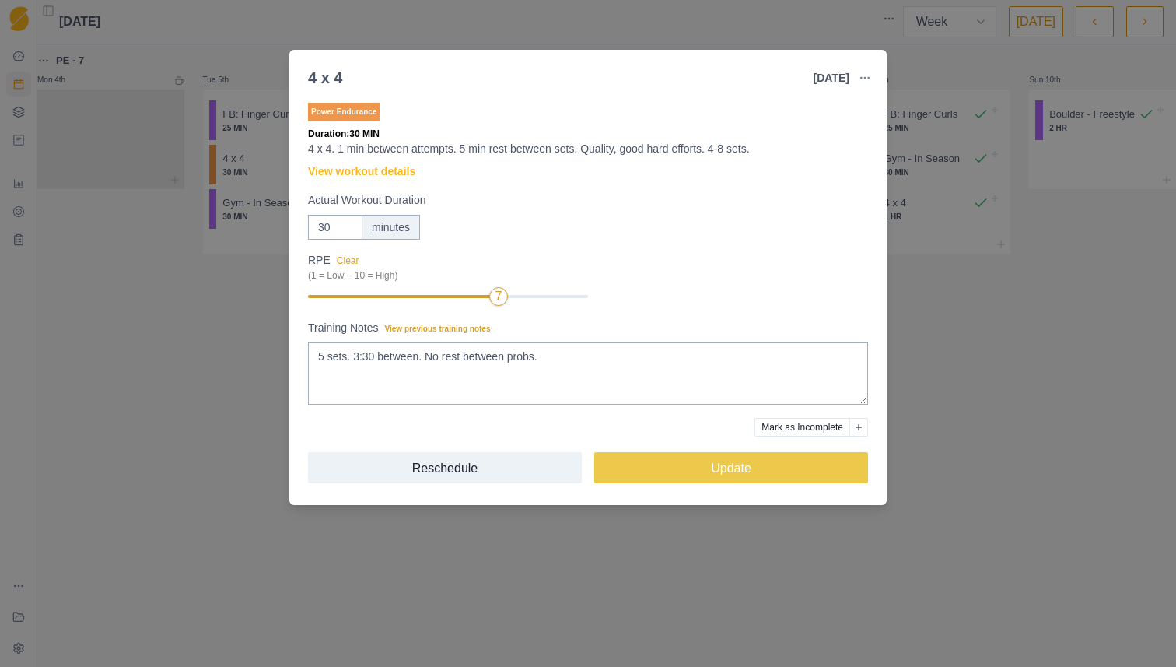
click at [173, 361] on div "4 x 4 [DATE] Link To Goal View Workout Metrics Edit Original Workout Reschedule…" at bounding box center [588, 333] width 1176 height 667
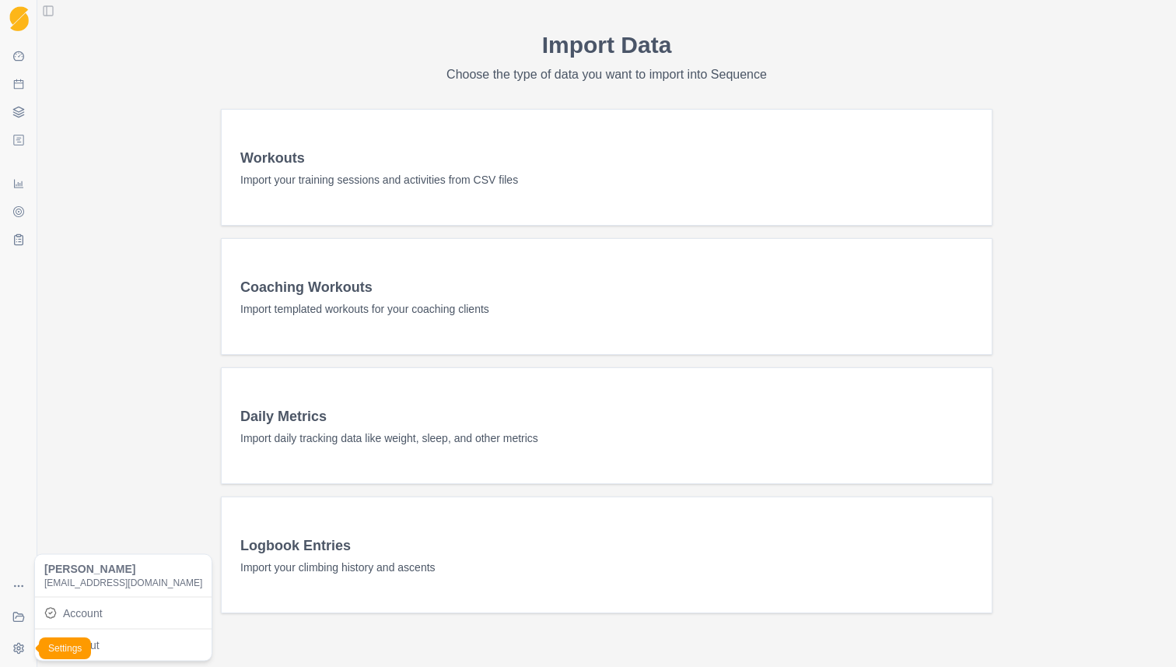
click at [17, 646] on html "Sequence Dashboard Planner Workouts Plans Performance Metrics Goals Tests Coach…" at bounding box center [588, 333] width 1176 height 667
click at [83, 611] on link "Account" at bounding box center [123, 612] width 170 height 25
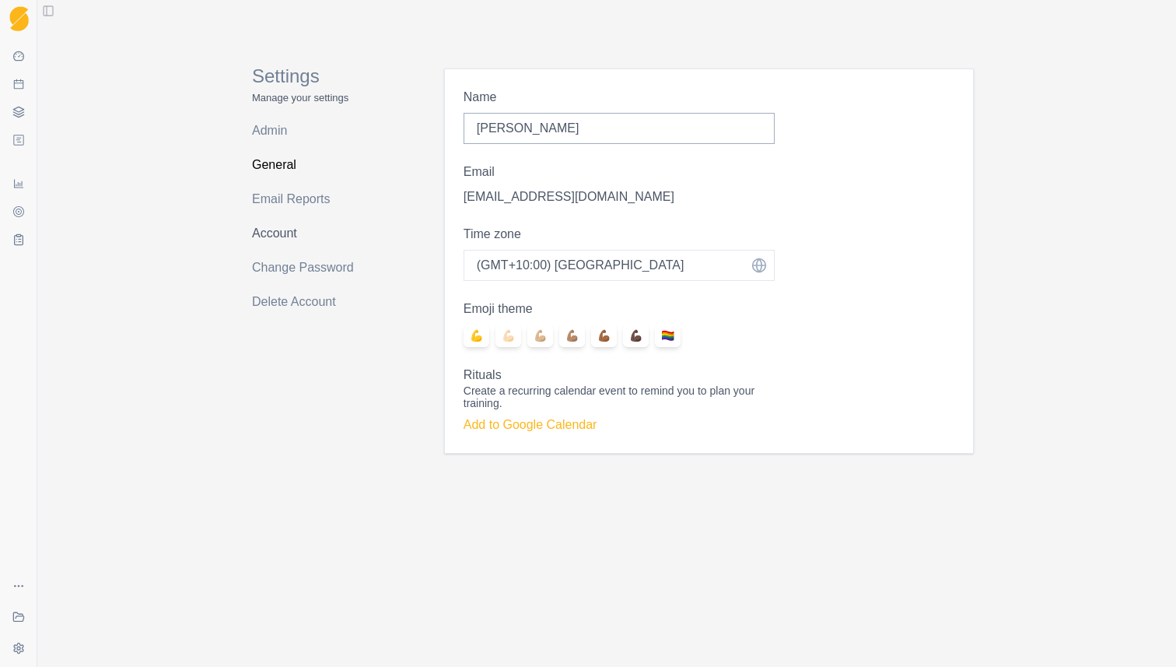
click at [275, 236] on link "Account" at bounding box center [314, 233] width 124 height 25
